Goal: Communication & Community: Connect with others

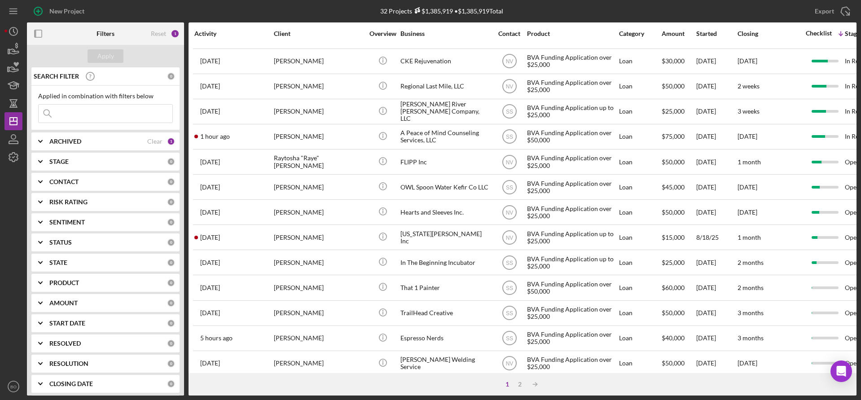
scroll to position [313, 0]
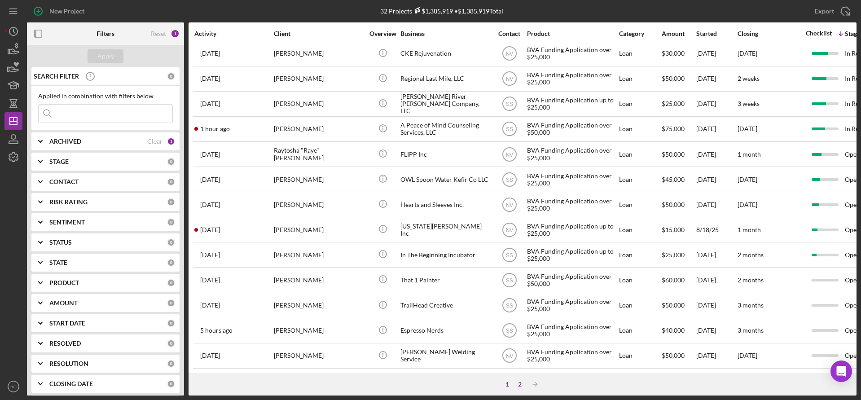
click at [516, 383] on div "2" at bounding box center [519, 384] width 13 height 7
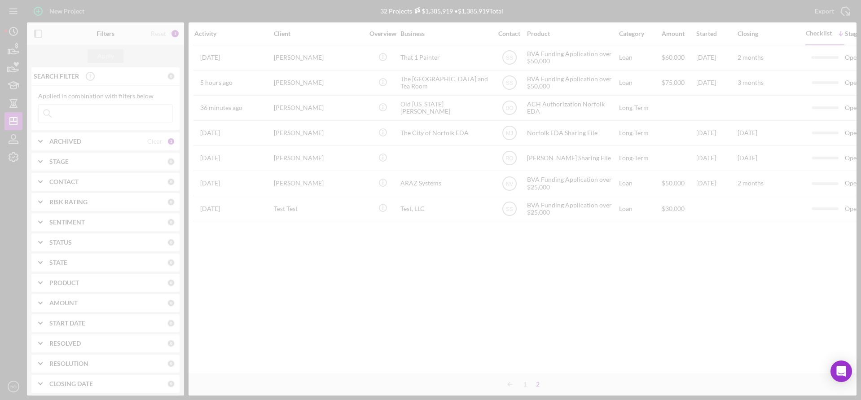
scroll to position [0, 0]
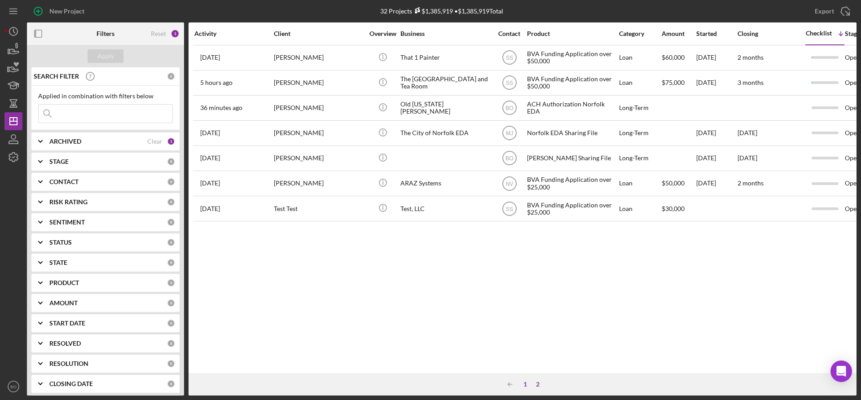
click at [524, 385] on div "1" at bounding box center [525, 384] width 13 height 7
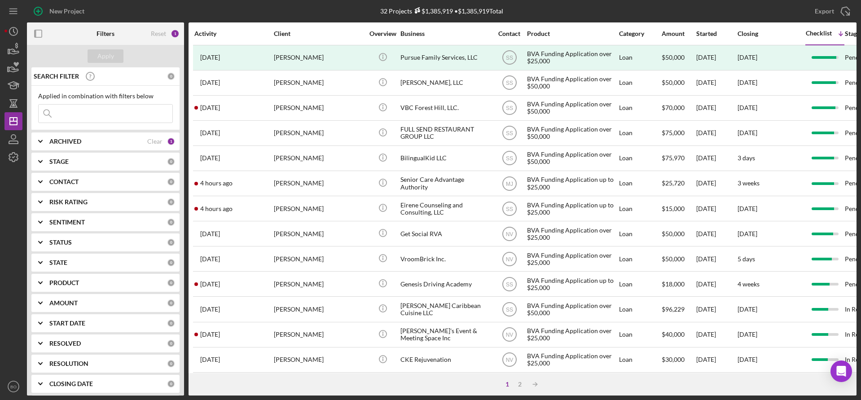
click at [79, 279] on b "PRODUCT" at bounding box center [64, 282] width 30 height 7
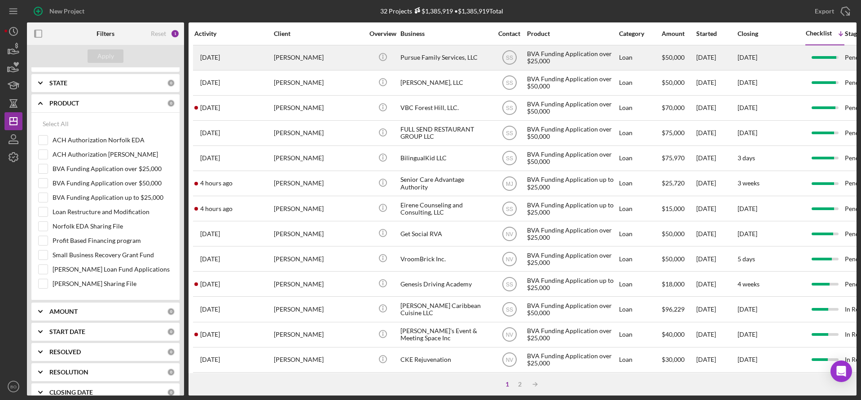
click at [301, 57] on div "[PERSON_NAME]" at bounding box center [319, 58] width 90 height 24
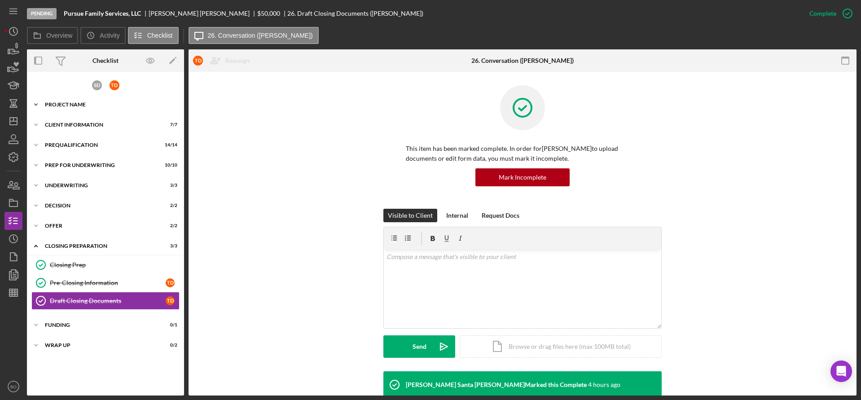
click at [72, 104] on div "Project Name" at bounding box center [109, 104] width 128 height 5
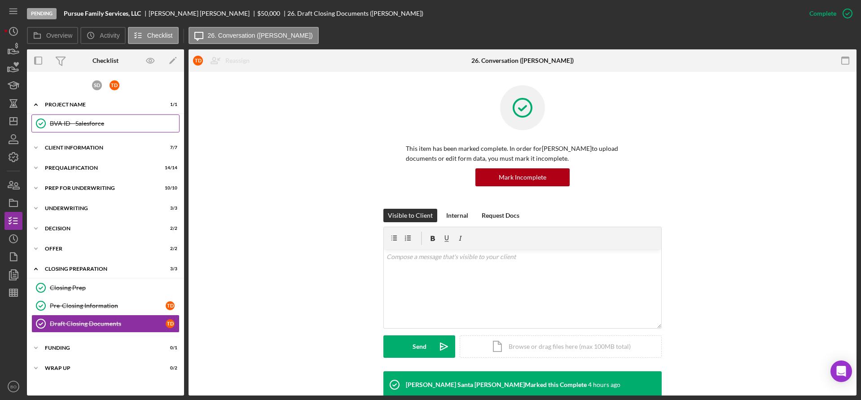
click at [74, 123] on div "BVA ID - Salesforce" at bounding box center [114, 123] width 129 height 7
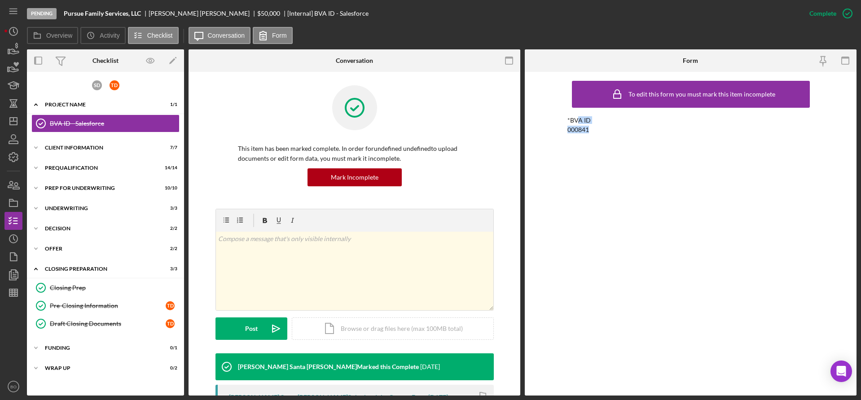
drag, startPoint x: 599, startPoint y: 134, endPoint x: 579, endPoint y: 116, distance: 26.4
click at [579, 116] on div "To edit this form you must mark this item incomplete *BVA ID 000841" at bounding box center [690, 233] width 247 height 315
click at [597, 132] on div "*BVA ID 000841" at bounding box center [690, 125] width 247 height 17
click at [148, 61] on icon "button" at bounding box center [150, 61] width 20 height 20
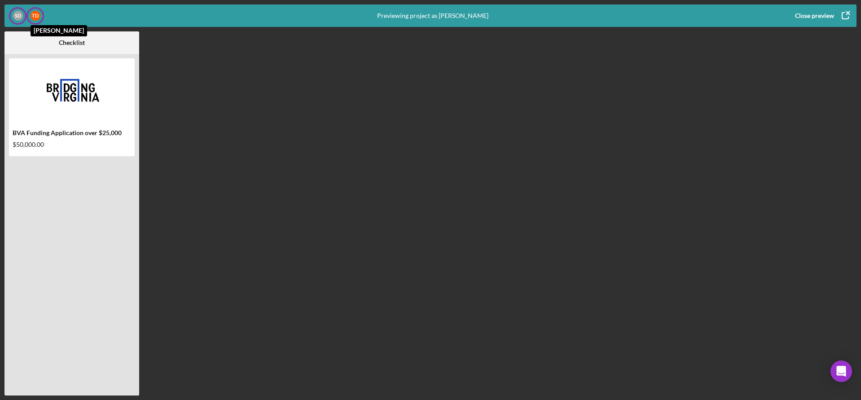
click at [31, 14] on div "T D" at bounding box center [36, 16] width 10 height 10
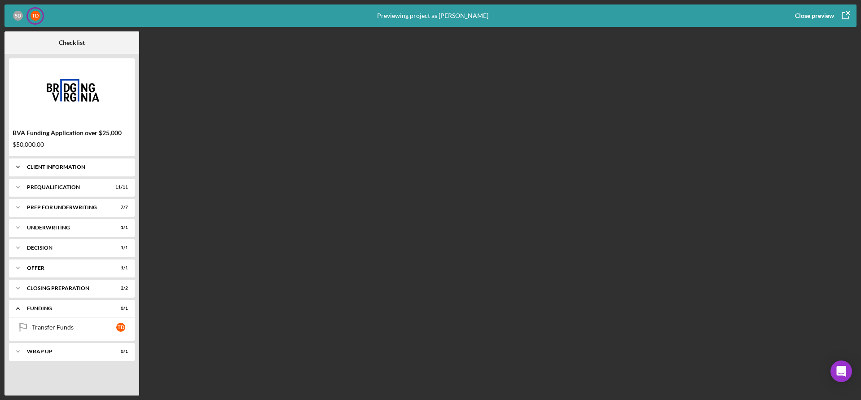
click at [45, 167] on div "Client Information" at bounding box center [75, 166] width 96 height 5
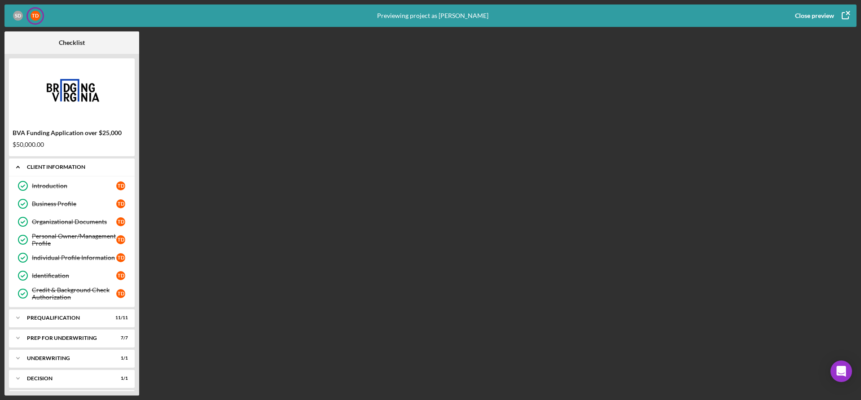
click at [47, 165] on div "Client Information" at bounding box center [75, 166] width 96 height 5
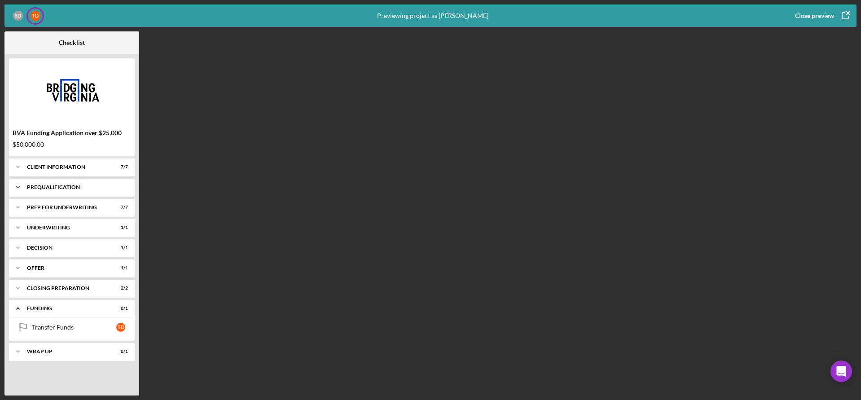
click at [54, 188] on div "Prequalification" at bounding box center [75, 186] width 96 height 5
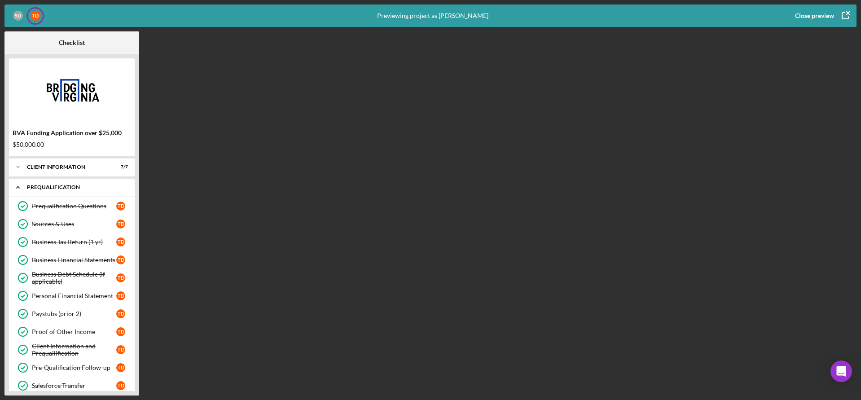
click at [57, 185] on div "Prequalification" at bounding box center [75, 186] width 96 height 5
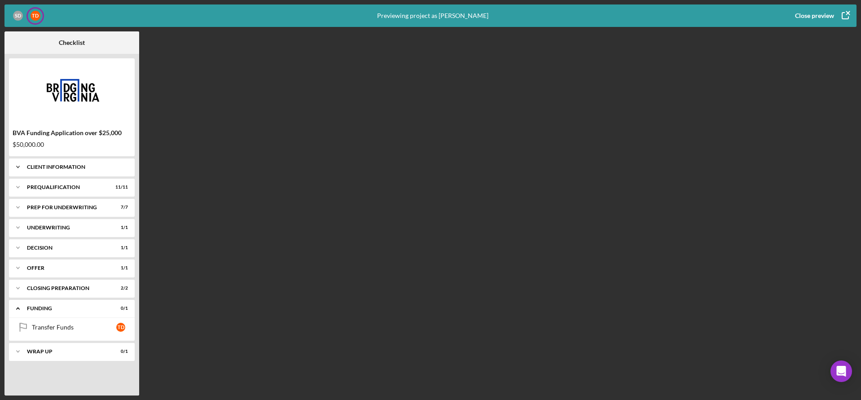
click at [61, 169] on div "Client Information" at bounding box center [75, 166] width 96 height 5
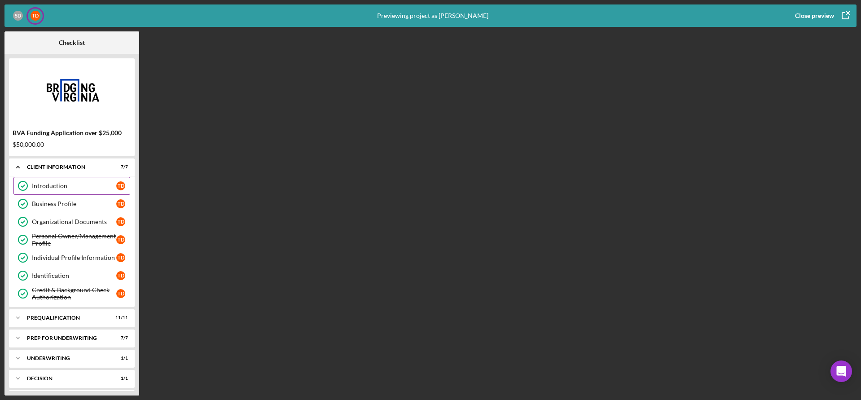
click at [61, 187] on div "Introduction" at bounding box center [74, 185] width 84 height 7
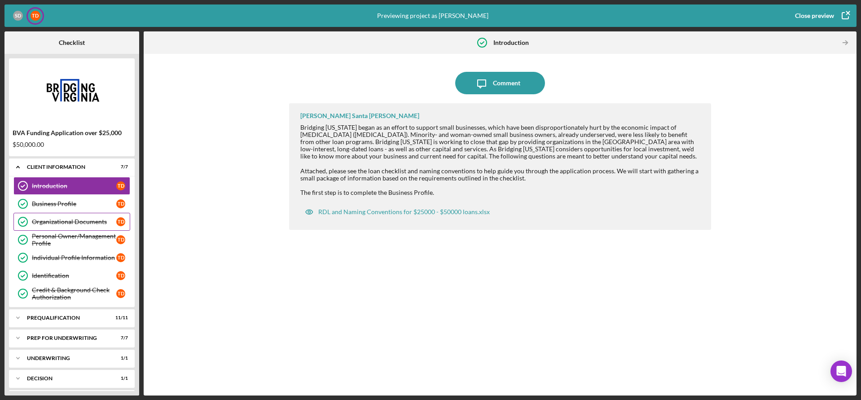
click at [56, 219] on div "Organizational Documents" at bounding box center [74, 221] width 84 height 7
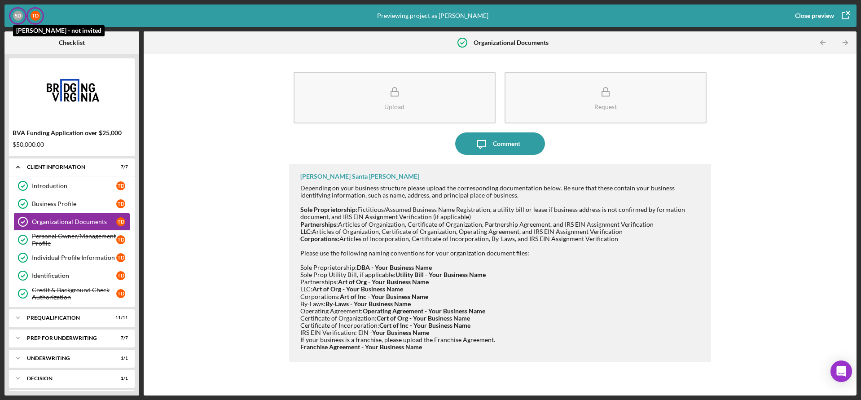
click at [18, 11] on div "S D" at bounding box center [18, 16] width 10 height 10
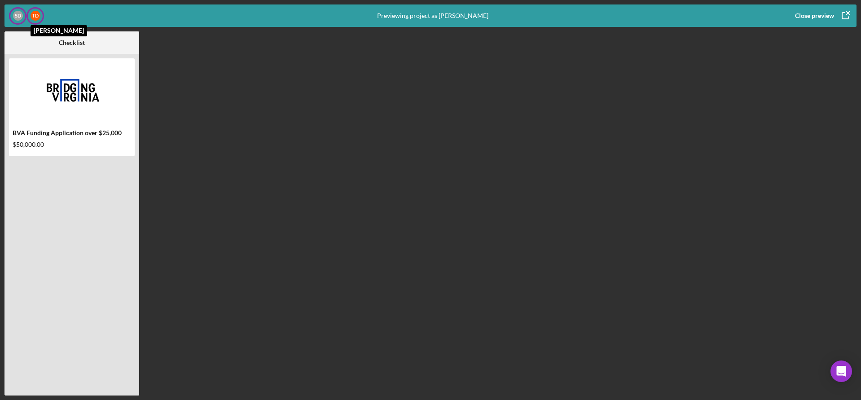
click at [37, 15] on div "T D" at bounding box center [36, 16] width 10 height 10
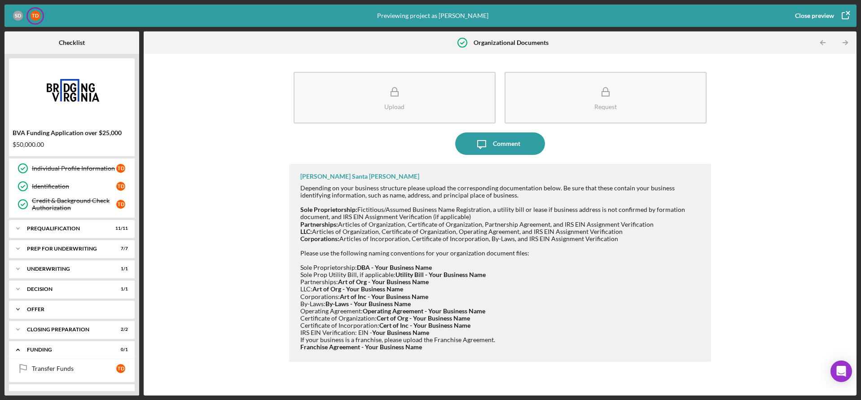
scroll to position [90, 0]
click at [47, 271] on div "Underwriting" at bounding box center [75, 268] width 96 height 5
click at [52, 289] on div "Client Follow-up" at bounding box center [74, 287] width 84 height 7
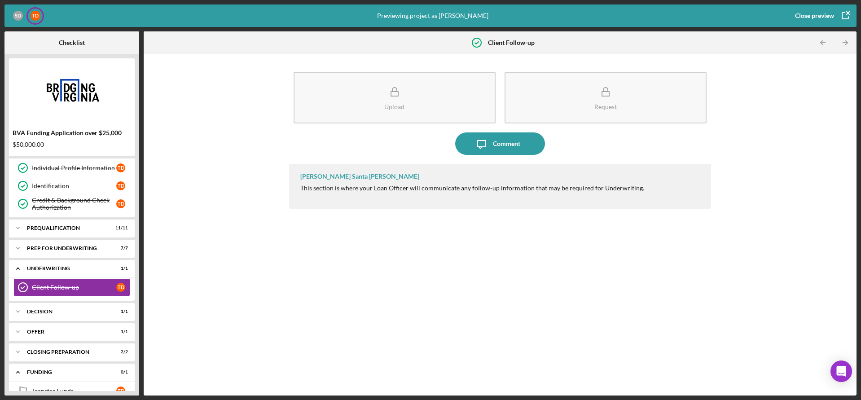
click at [843, 14] on icon "button" at bounding box center [845, 15] width 22 height 22
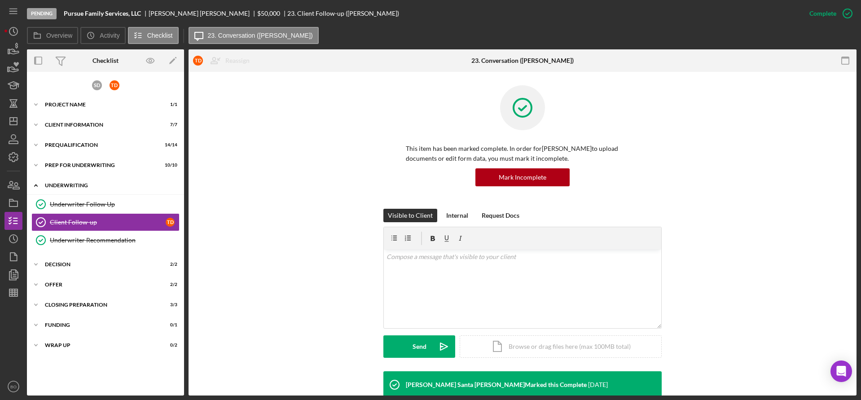
click at [90, 184] on div "Underwriting" at bounding box center [109, 185] width 128 height 5
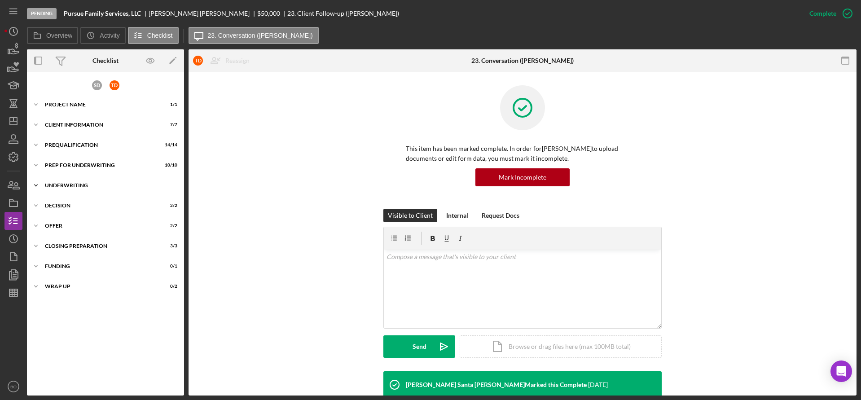
click at [89, 187] on div "Underwriting" at bounding box center [109, 185] width 128 height 5
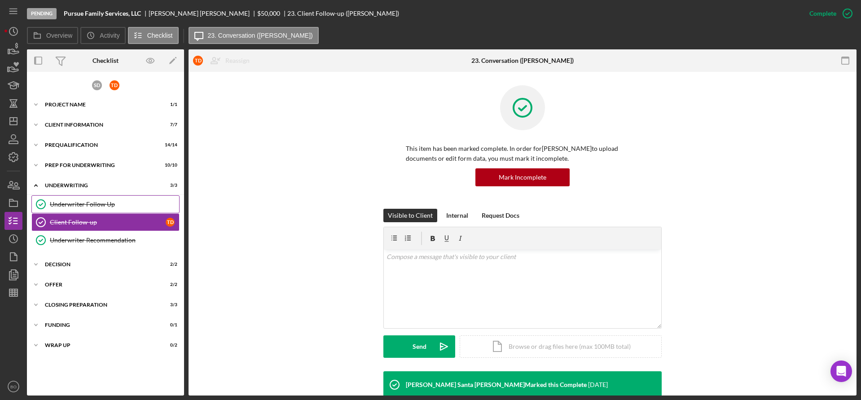
click at [89, 202] on div "Underwriter Follow Up" at bounding box center [114, 204] width 129 height 7
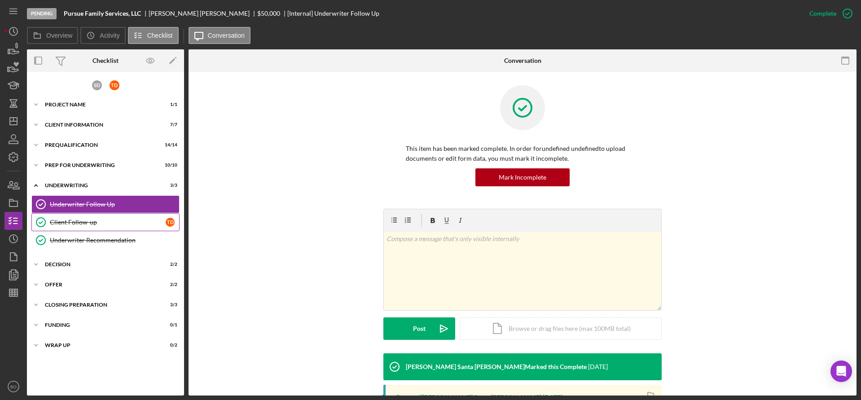
click at [104, 225] on div "Client Follow-up" at bounding box center [108, 222] width 116 height 7
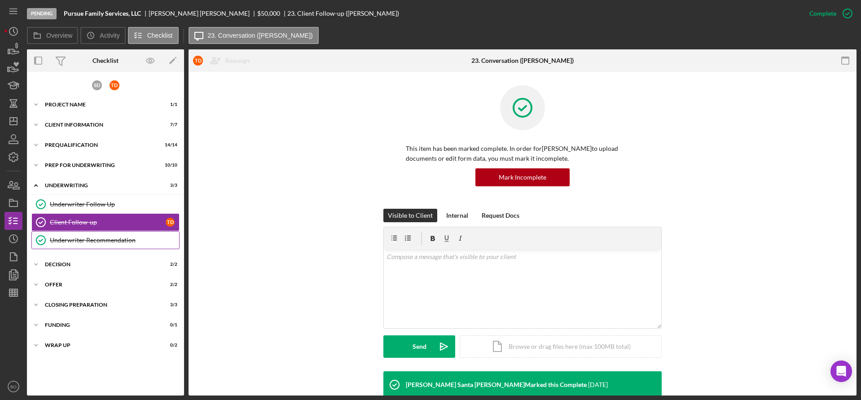
click at [100, 236] on div "Underwriter Recommendation" at bounding box center [114, 239] width 129 height 7
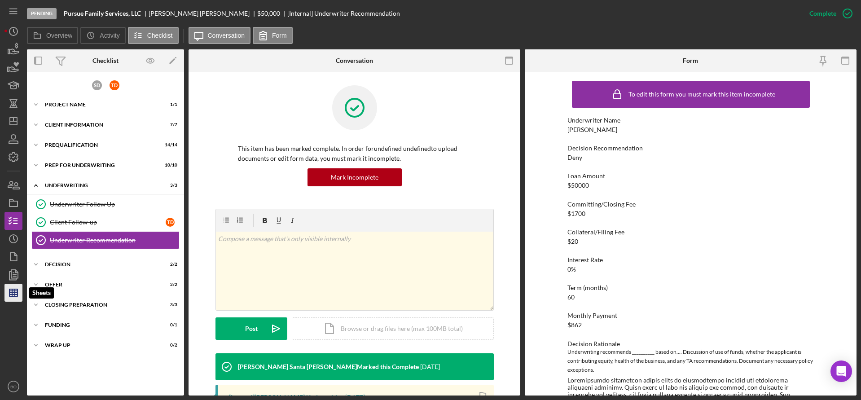
click at [11, 300] on icon "button" at bounding box center [13, 292] width 22 height 22
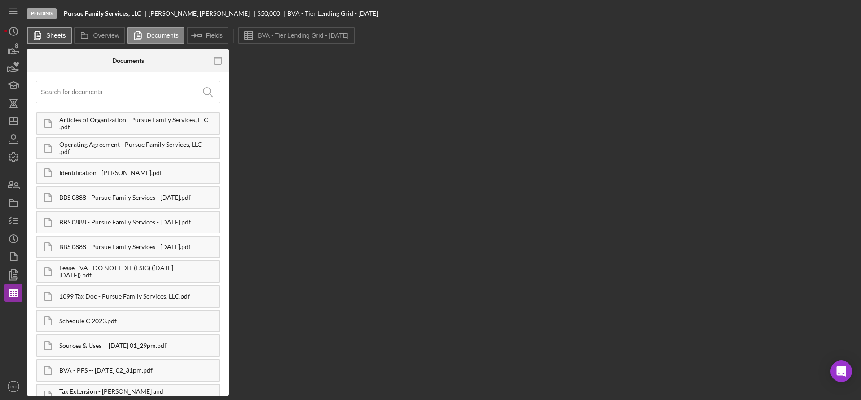
click at [51, 30] on button "Sheets" at bounding box center [49, 35] width 45 height 17
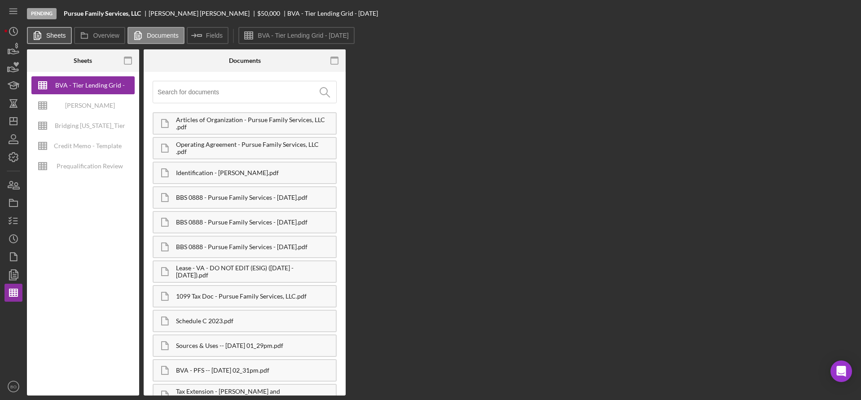
click at [44, 36] on icon at bounding box center [37, 35] width 18 height 18
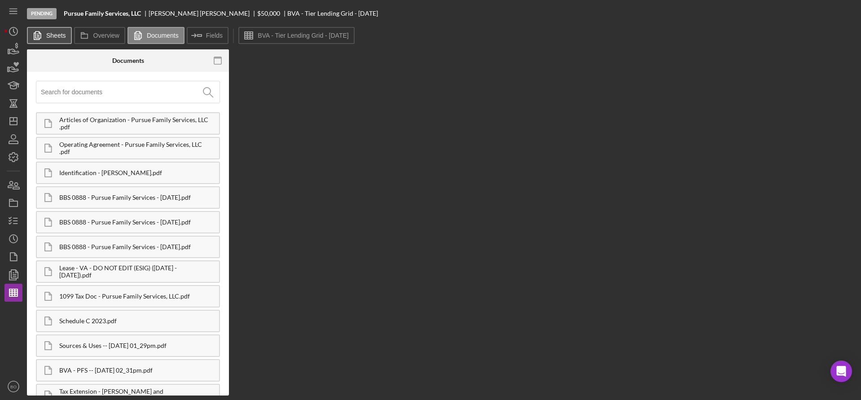
click at [48, 32] on label "Sheets" at bounding box center [56, 35] width 20 height 7
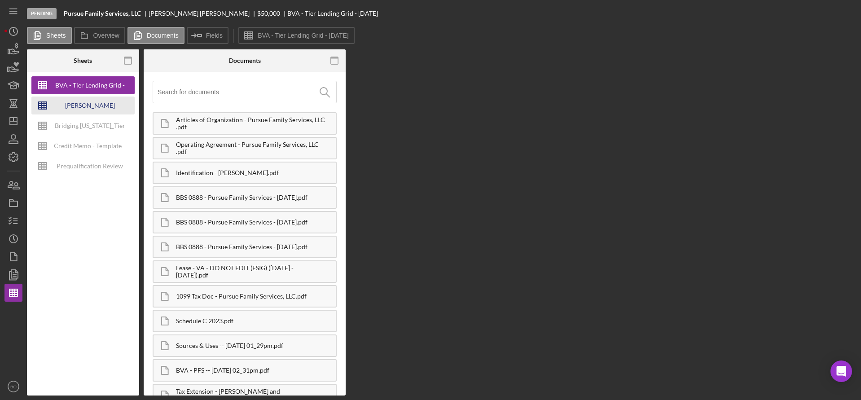
click at [87, 109] on div "[PERSON_NAME] Underwriting Analysis - Business Name - MM.DD.YY. - Copy" at bounding box center [90, 105] width 72 height 18
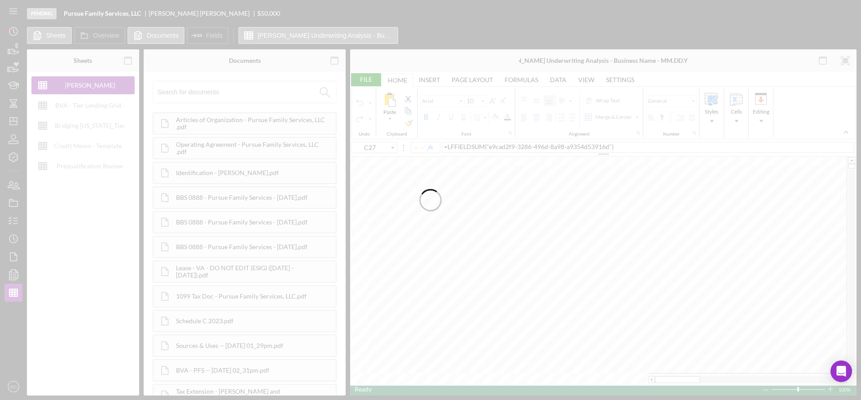
type input "D8"
type input "Helvetica Neue"
type input "11"
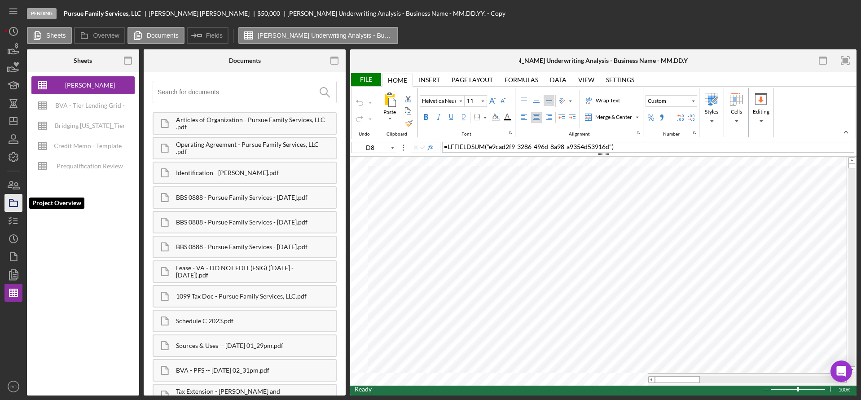
click at [10, 205] on rect "button" at bounding box center [13, 203] width 8 height 5
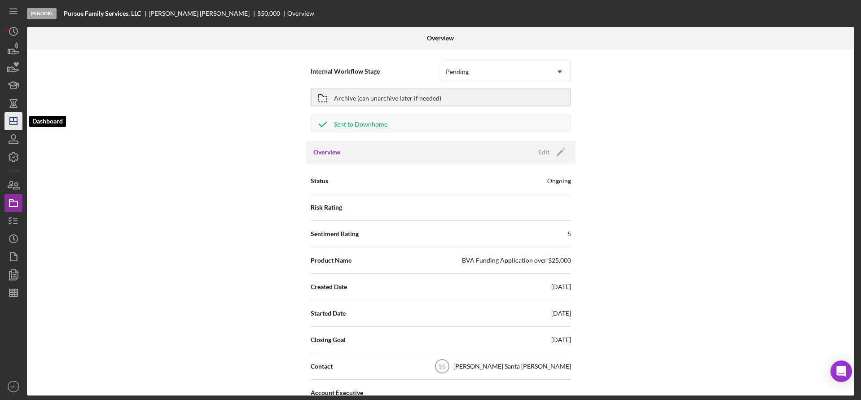
click at [17, 119] on polygon "button" at bounding box center [13, 121] width 7 height 7
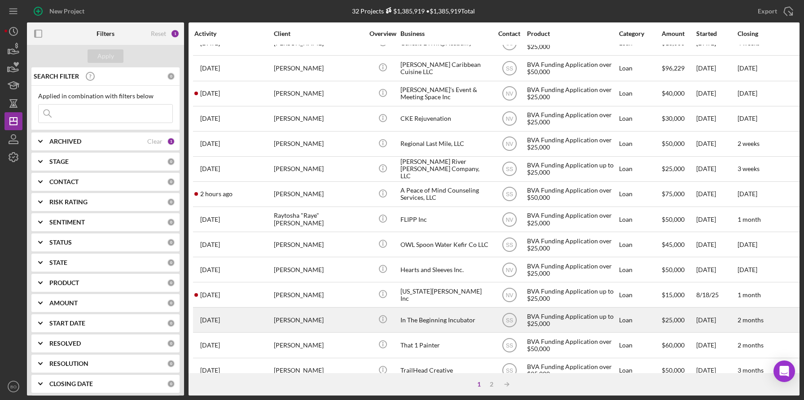
scroll to position [313, 0]
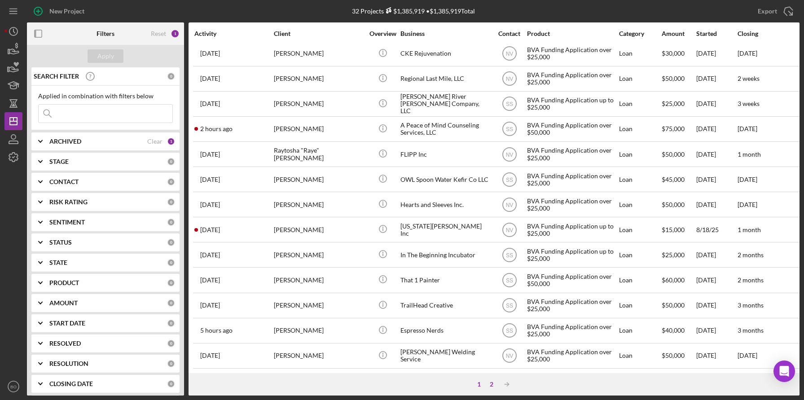
click at [493, 385] on div "2" at bounding box center [491, 384] width 13 height 7
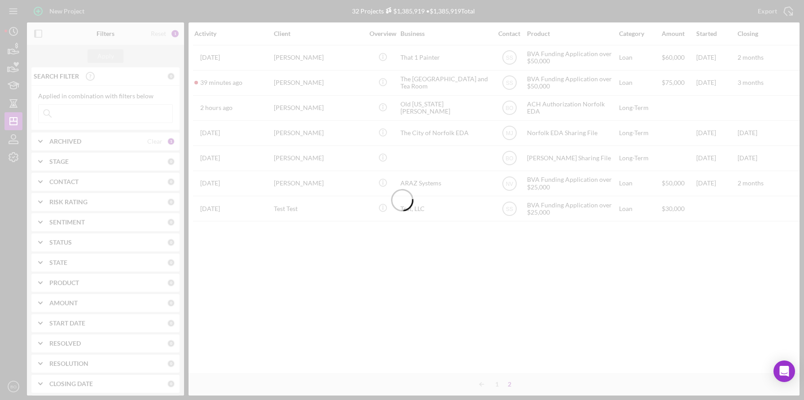
scroll to position [0, 0]
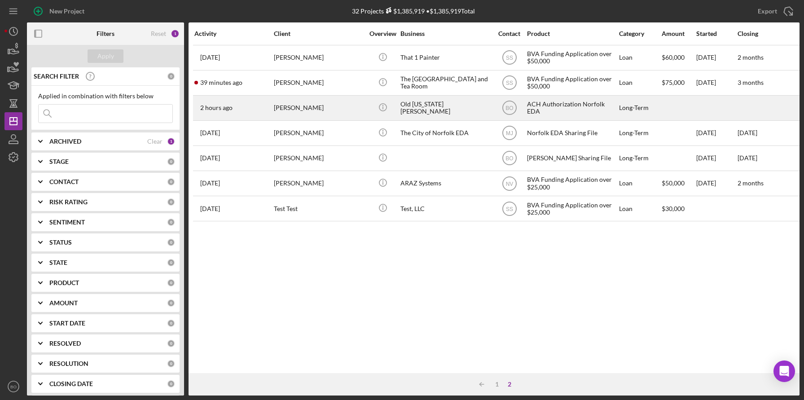
click at [439, 109] on div "Old [US_STATE][PERSON_NAME]" at bounding box center [445, 108] width 90 height 24
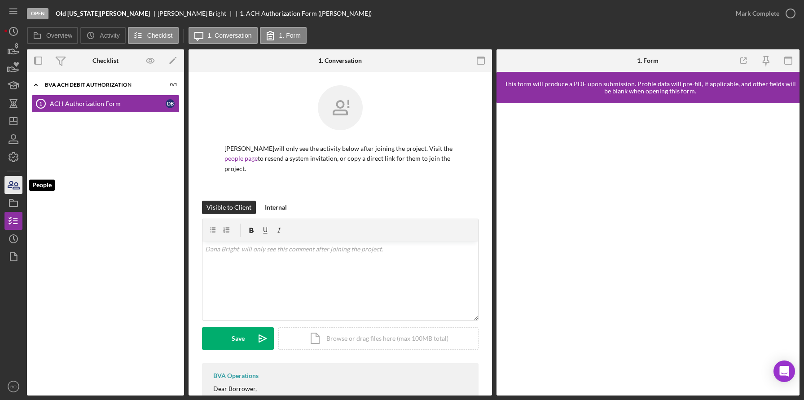
click at [17, 186] on icon "button" at bounding box center [16, 186] width 6 height 6
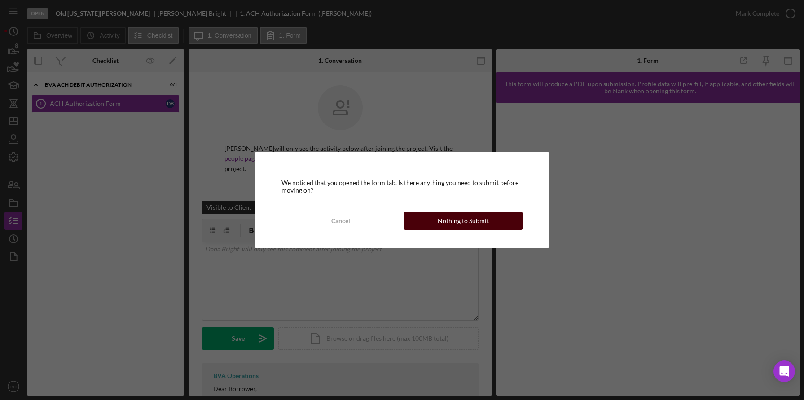
click at [473, 224] on div "Nothing to Submit" at bounding box center [463, 221] width 51 height 18
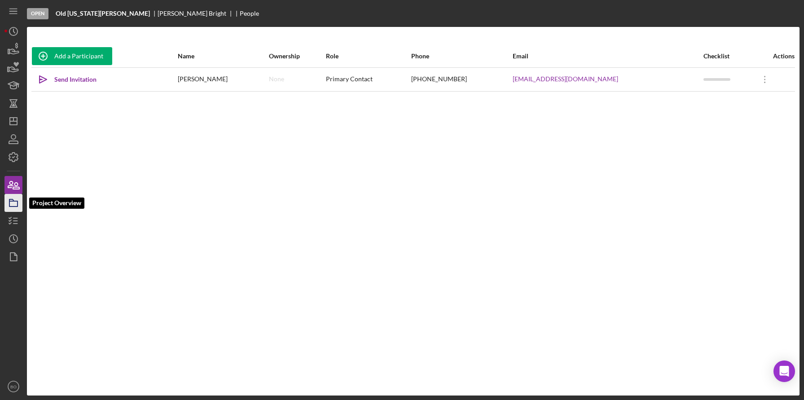
click at [13, 206] on rect "button" at bounding box center [13, 203] width 8 height 5
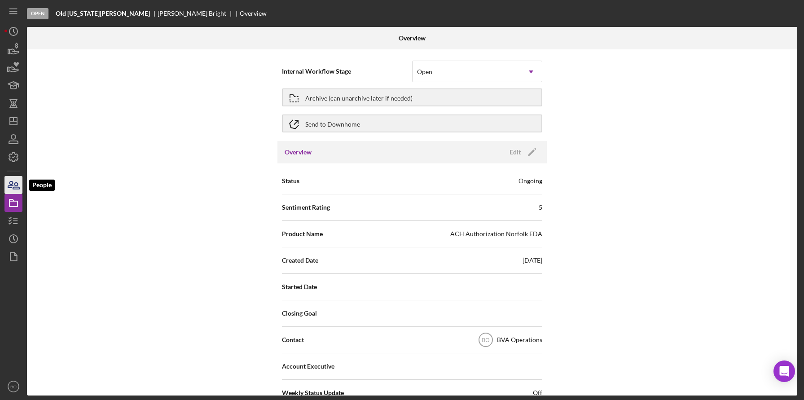
click at [16, 189] on icon "button" at bounding box center [16, 186] width 6 height 6
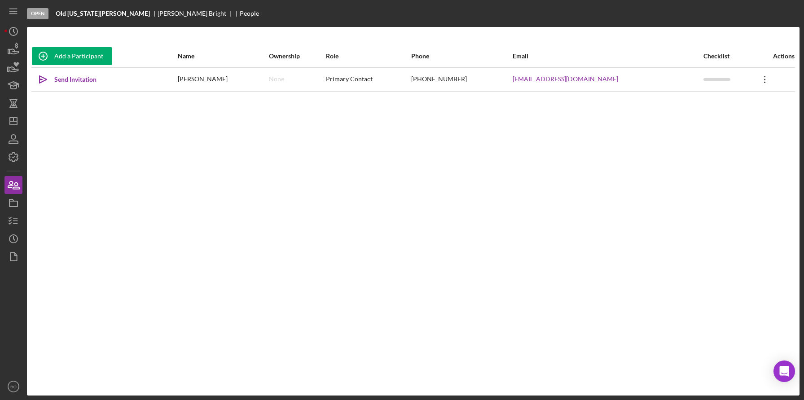
click at [757, 81] on icon "Icon/Overflow" at bounding box center [764, 79] width 22 height 22
click at [472, 219] on div "Add a Participant Name Ownership Role Phone Email Checklist Actions Icon/icon-i…" at bounding box center [413, 211] width 772 height 333
click at [77, 82] on div "Send Invitation" at bounding box center [75, 79] width 42 height 18
click at [763, 83] on icon "Icon/Overflow" at bounding box center [764, 79] width 22 height 22
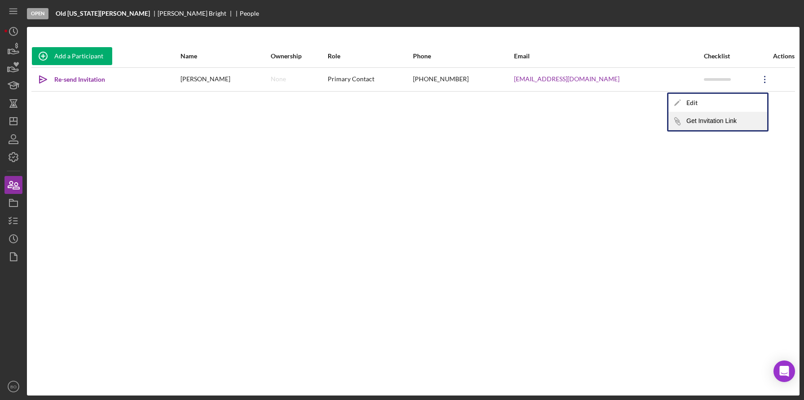
click at [701, 120] on button "Icon/Link Get Invitation Link" at bounding box center [717, 121] width 99 height 18
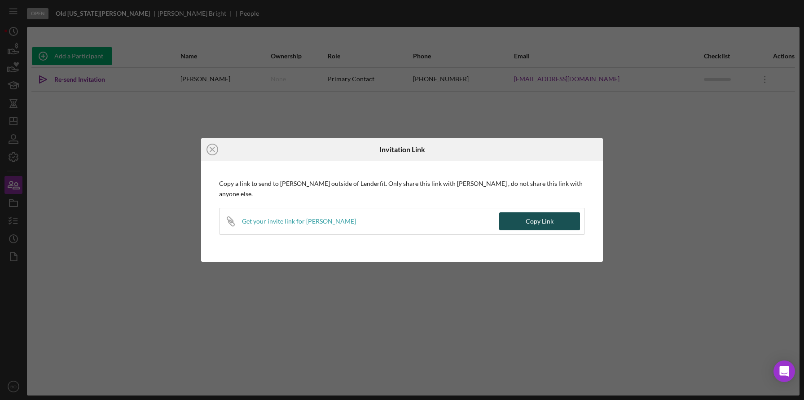
click at [560, 216] on button "Copy Link" at bounding box center [539, 221] width 81 height 18
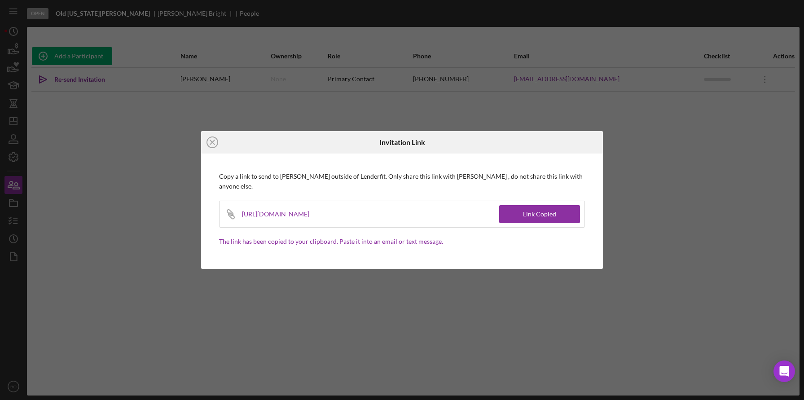
click at [320, 211] on div "[URL][DOMAIN_NAME]" at bounding box center [281, 214] width 79 height 26
click at [520, 207] on button "Link Copied" at bounding box center [539, 214] width 81 height 18
